Goal: Task Accomplishment & Management: Complete application form

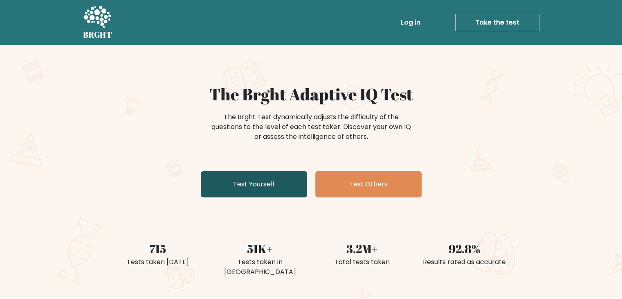
click at [283, 180] on link "Test Yourself" at bounding box center [254, 184] width 106 height 26
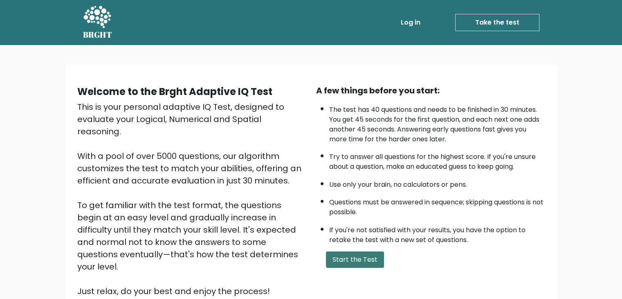
click at [351, 252] on button "Start the Test" at bounding box center [355, 259] width 58 height 16
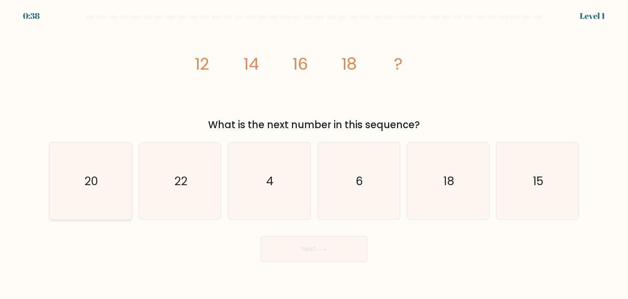
click at [102, 195] on icon "20" at bounding box center [90, 180] width 77 height 77
click at [314, 153] on input "a. 20" at bounding box center [314, 151] width 0 height 4
radio input "true"
click at [311, 251] on button "Next" at bounding box center [314, 249] width 106 height 26
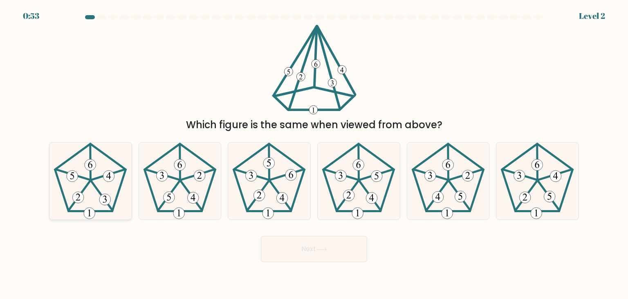
click at [116, 174] on icon at bounding box center [90, 180] width 77 height 77
click at [314, 153] on input "a." at bounding box center [314, 151] width 0 height 4
radio input "true"
click at [303, 246] on button "Next" at bounding box center [314, 249] width 106 height 26
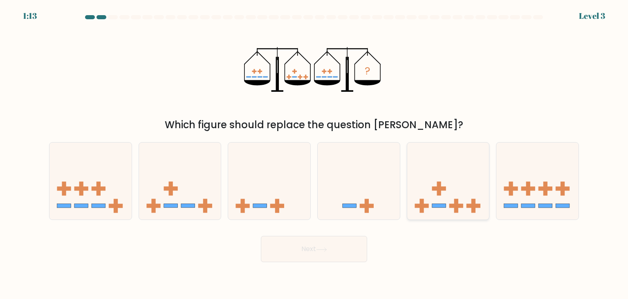
click at [434, 191] on icon at bounding box center [449, 181] width 82 height 68
click at [315, 153] on input "e." at bounding box center [314, 151] width 0 height 4
radio input "true"
click at [304, 242] on button "Next" at bounding box center [314, 249] width 106 height 26
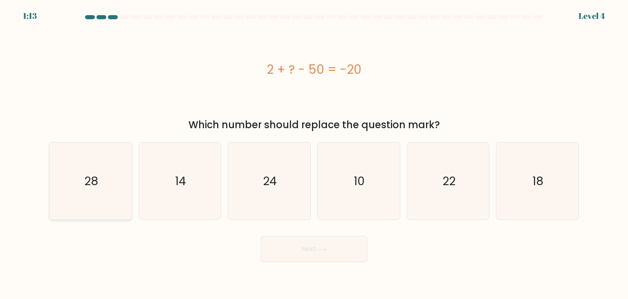
click at [72, 159] on icon "28" at bounding box center [90, 180] width 77 height 77
click at [314, 153] on input "a. 28" at bounding box center [314, 151] width 0 height 4
radio input "true"
click at [303, 255] on button "Next" at bounding box center [314, 249] width 106 height 26
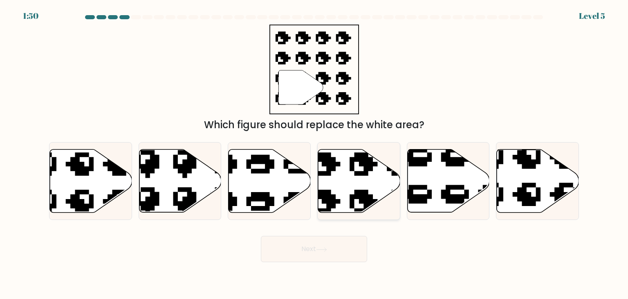
click at [348, 175] on icon at bounding box center [359, 180] width 82 height 63
click at [315, 153] on input "d." at bounding box center [314, 151] width 0 height 4
radio input "true"
click at [318, 252] on button "Next" at bounding box center [314, 249] width 106 height 26
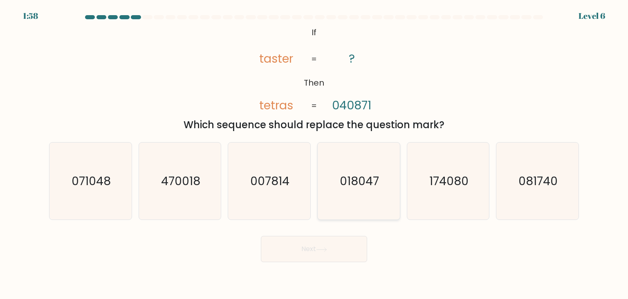
click at [356, 200] on icon "018047" at bounding box center [358, 180] width 77 height 77
click at [315, 153] on input "d. 018047" at bounding box center [314, 151] width 0 height 4
radio input "true"
click at [356, 200] on icon "018047" at bounding box center [359, 181] width 76 height 76
click at [315, 153] on input "d. 018047" at bounding box center [314, 151] width 0 height 4
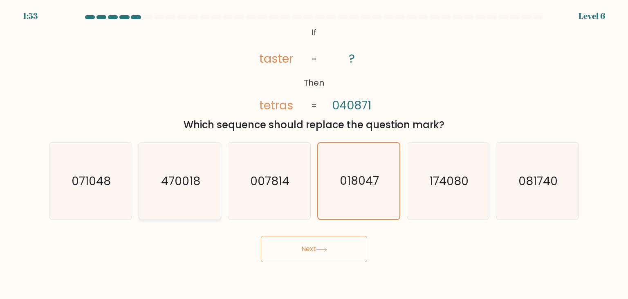
click at [170, 198] on icon "470018" at bounding box center [180, 180] width 77 height 77
click at [314, 153] on input "b. 470018" at bounding box center [314, 151] width 0 height 4
radio input "true"
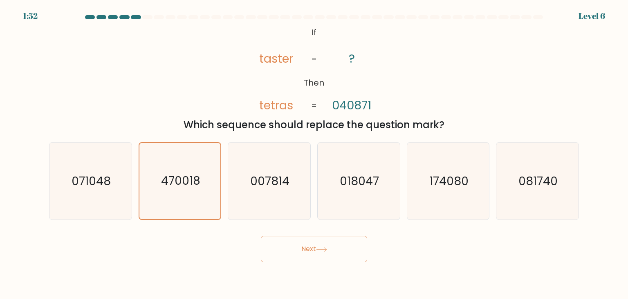
click at [342, 251] on button "Next" at bounding box center [314, 249] width 106 height 26
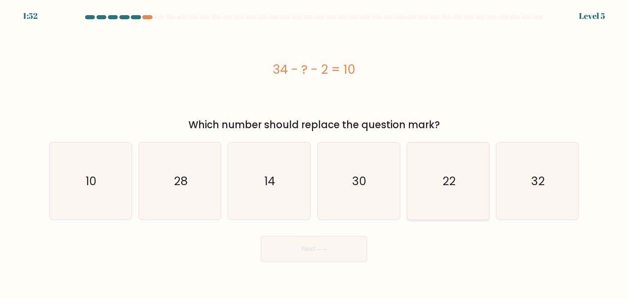
click at [446, 202] on icon "22" at bounding box center [448, 180] width 77 height 77
click at [315, 153] on input "e. 22" at bounding box center [314, 151] width 0 height 4
radio input "true"
click at [327, 251] on icon at bounding box center [321, 249] width 11 height 5
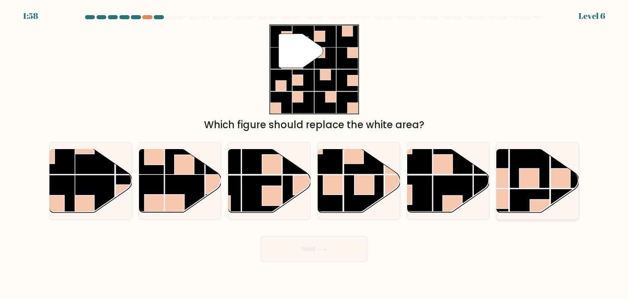
click at [548, 173] on rect at bounding box center [530, 168] width 40 height 40
click at [315, 153] on input "f." at bounding box center [314, 151] width 0 height 4
radio input "true"
click at [312, 254] on button "Next" at bounding box center [314, 249] width 106 height 26
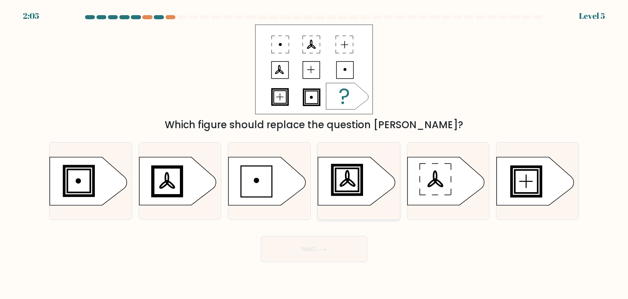
click at [364, 178] on icon at bounding box center [356, 181] width 77 height 48
click at [315, 153] on input "d." at bounding box center [314, 151] width 0 height 4
radio input "true"
click at [318, 249] on button "Next" at bounding box center [314, 249] width 106 height 26
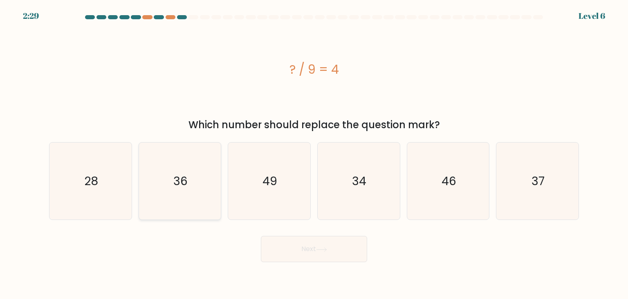
click at [175, 180] on text "36" at bounding box center [180, 181] width 14 height 16
click at [314, 153] on input "b. 36" at bounding box center [314, 151] width 0 height 4
radio input "true"
click at [331, 245] on button "Next" at bounding box center [314, 249] width 106 height 26
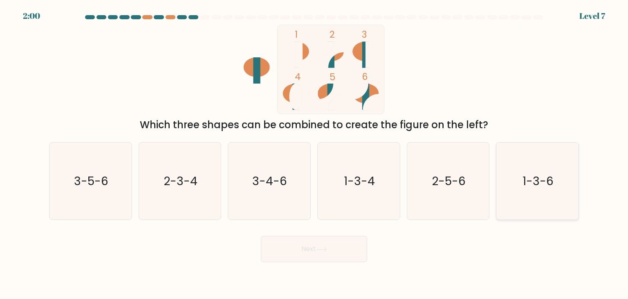
click at [530, 199] on icon "1-3-6" at bounding box center [537, 180] width 77 height 77
click at [315, 153] on input "f. 1-3-6" at bounding box center [314, 151] width 0 height 4
radio input "true"
click at [299, 259] on button "Next" at bounding box center [314, 249] width 106 height 26
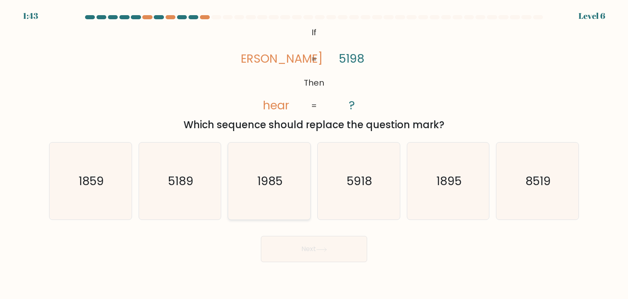
click at [294, 171] on icon "1985" at bounding box center [269, 180] width 77 height 77
click at [314, 153] on input "c. 1985" at bounding box center [314, 151] width 0 height 4
radio input "true"
click at [306, 252] on button "Next" at bounding box center [314, 249] width 106 height 26
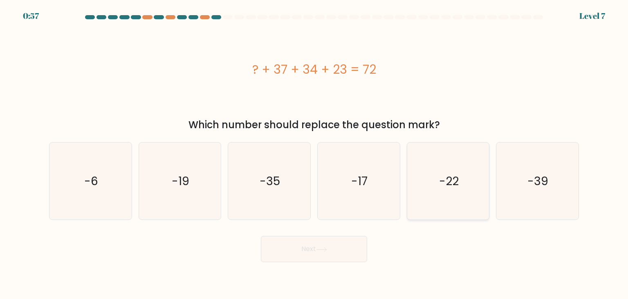
click at [469, 165] on icon "-22" at bounding box center [448, 180] width 77 height 77
click at [315, 153] on input "e. -22" at bounding box center [314, 151] width 0 height 4
radio input "true"
click at [318, 250] on icon at bounding box center [321, 249] width 11 height 5
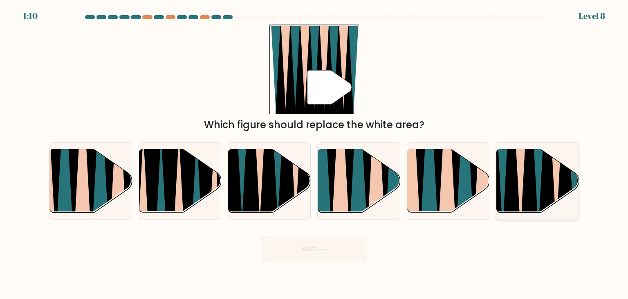
click at [522, 166] on icon at bounding box center [521, 148] width 18 height 164
click at [315, 153] on input "f." at bounding box center [314, 151] width 0 height 4
radio input "true"
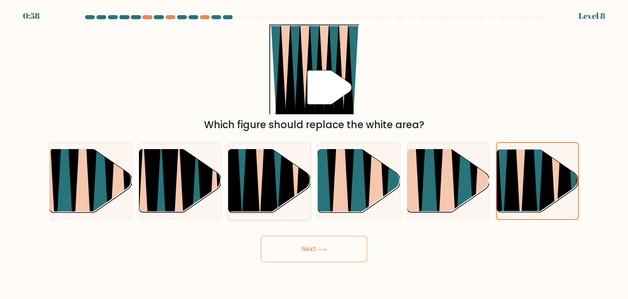
click at [277, 201] on icon at bounding box center [279, 150] width 18 height 164
click at [314, 153] on input "c." at bounding box center [314, 151] width 0 height 4
radio input "true"
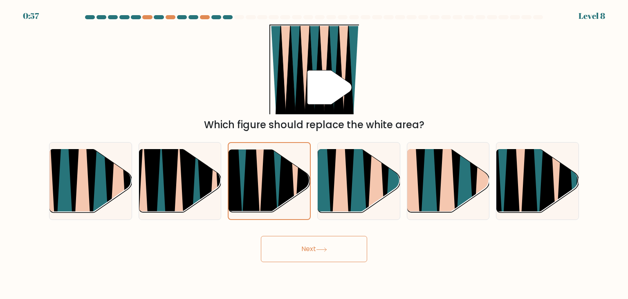
click at [307, 246] on button "Next" at bounding box center [314, 249] width 106 height 26
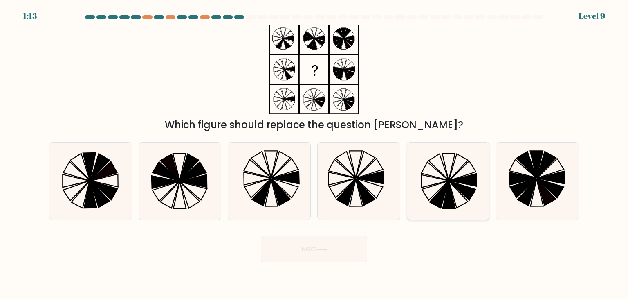
click at [454, 190] on icon at bounding box center [448, 180] width 77 height 77
click at [315, 153] on input "e." at bounding box center [314, 151] width 0 height 4
radio input "true"
click at [336, 242] on button "Next" at bounding box center [314, 249] width 106 height 26
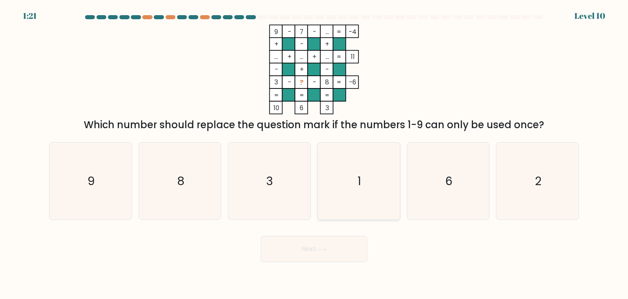
click at [347, 174] on icon "1" at bounding box center [358, 180] width 77 height 77
click at [315, 153] on input "d. 1" at bounding box center [314, 151] width 0 height 4
radio input "true"
click at [307, 252] on button "Next" at bounding box center [314, 249] width 106 height 26
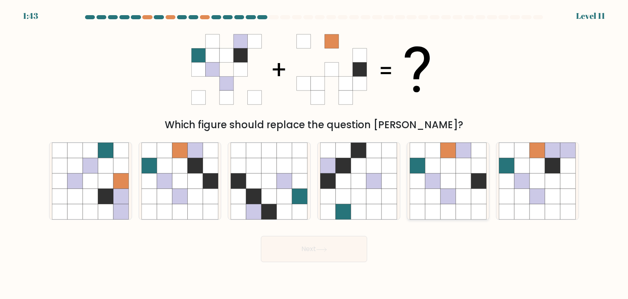
click at [424, 193] on icon at bounding box center [418, 197] width 16 height 16
click at [315, 153] on input "e." at bounding box center [314, 151] width 0 height 4
radio input "true"
click at [304, 257] on button "Next" at bounding box center [314, 249] width 106 height 26
